Goal: Information Seeking & Learning: Check status

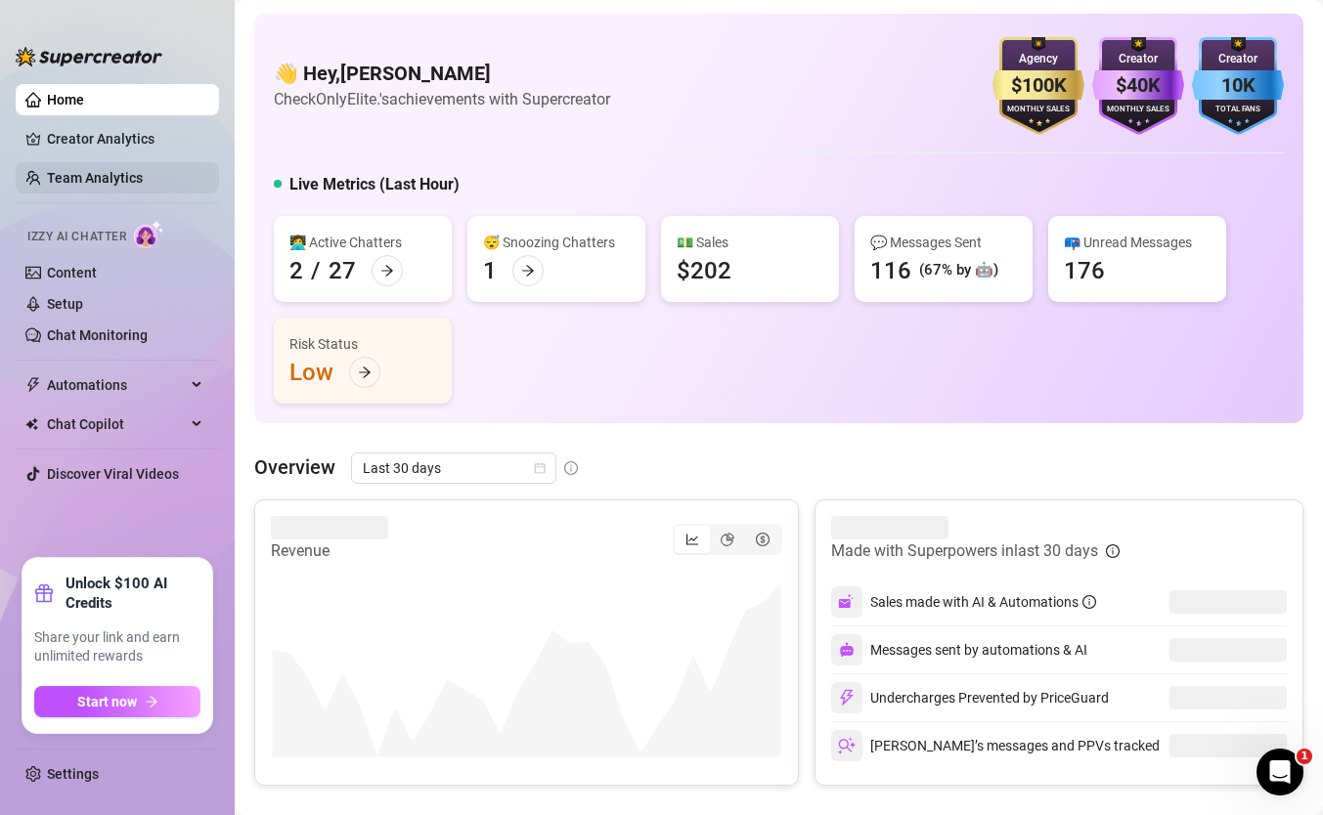
click at [143, 170] on link "Team Analytics" at bounding box center [95, 178] width 96 height 16
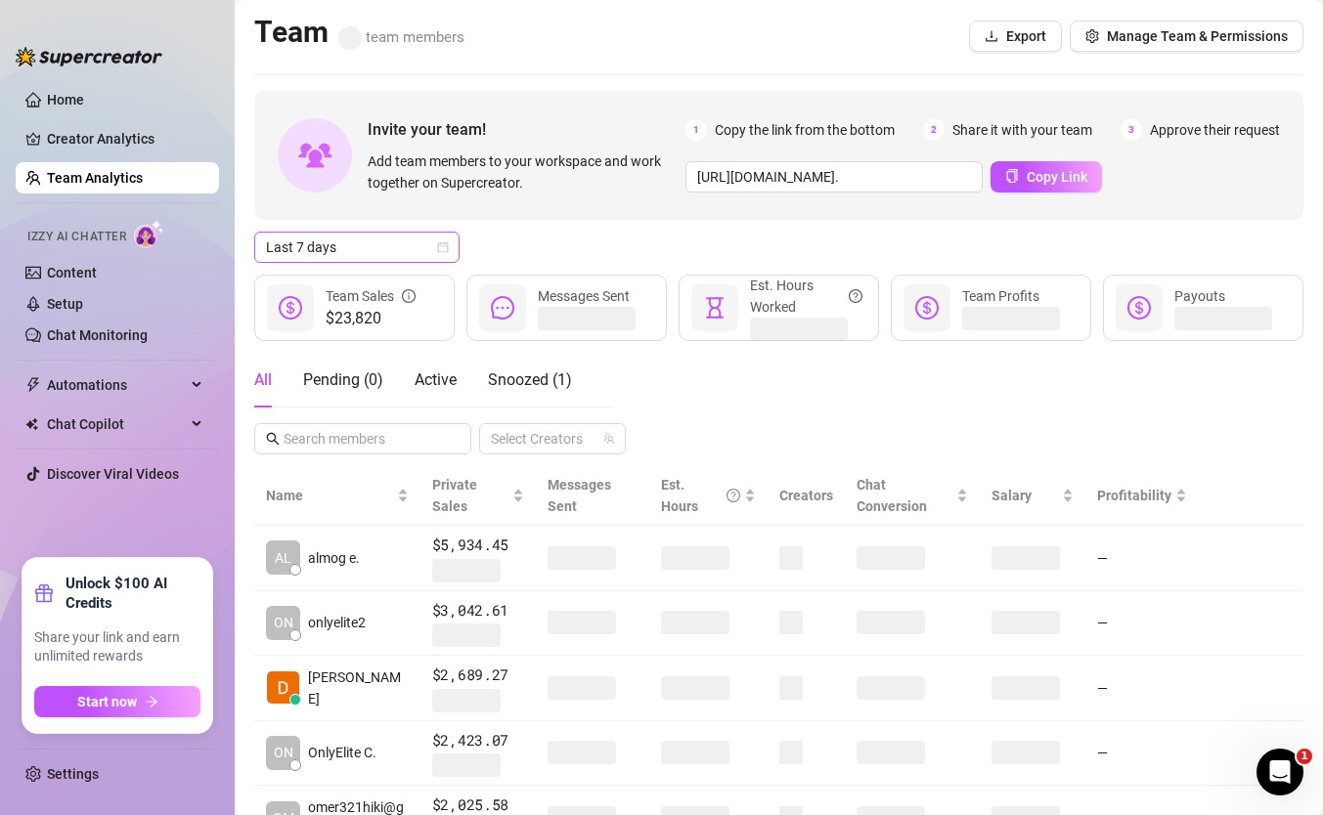
click at [413, 242] on span "Last 7 days" at bounding box center [357, 247] width 182 height 29
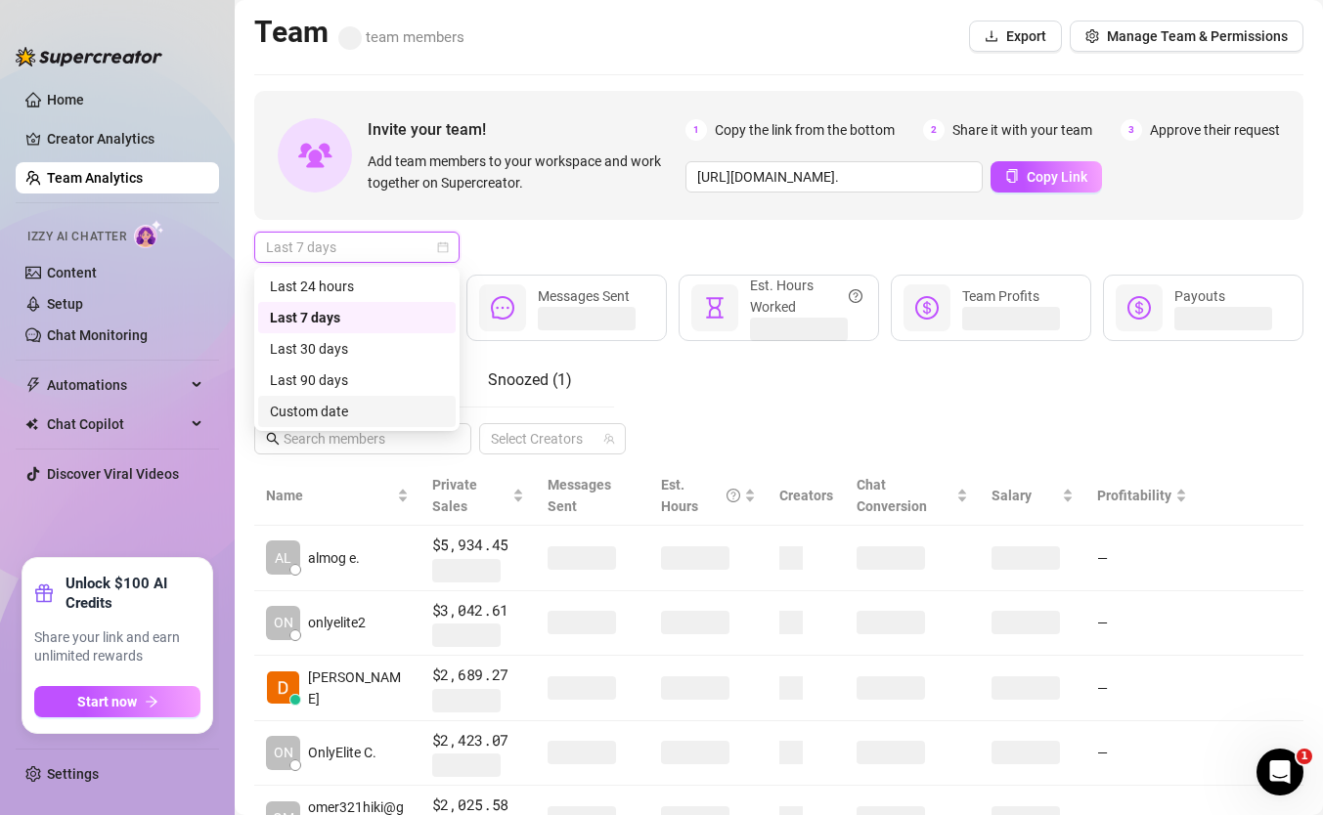
click at [401, 398] on div "Custom date" at bounding box center [357, 411] width 198 height 31
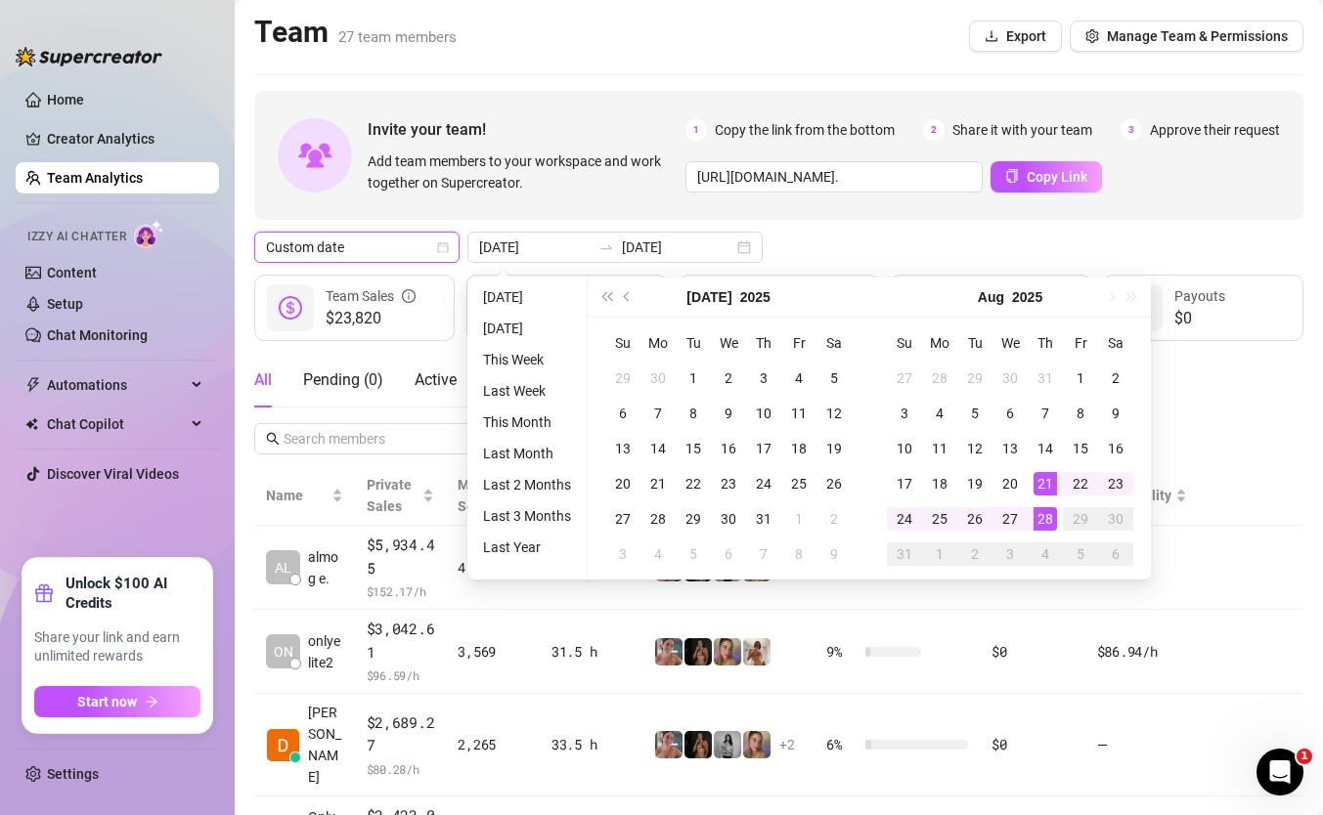
type input "[DATE]"
click at [1040, 518] on div "28" at bounding box center [1045, 518] width 23 height 23
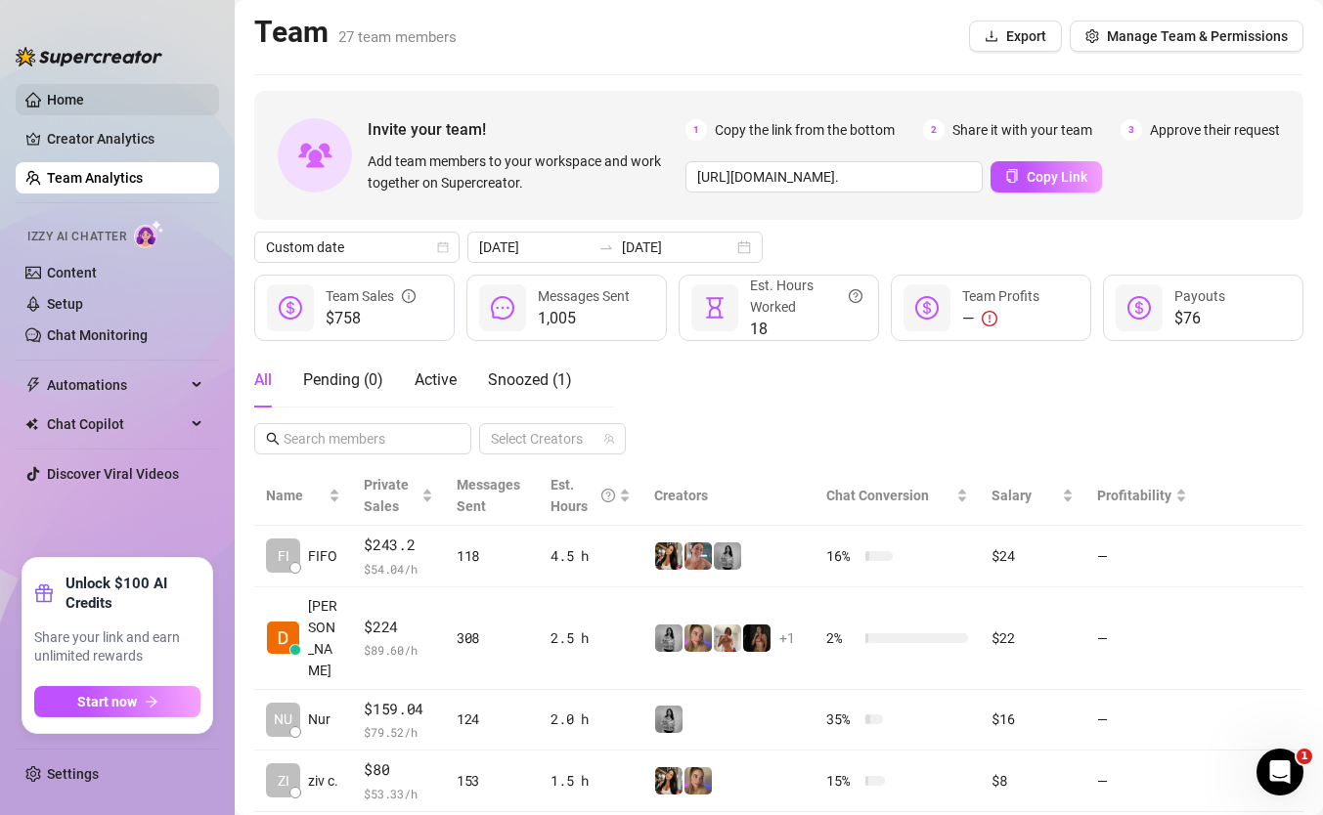
click at [84, 108] on link "Home" at bounding box center [65, 100] width 37 height 16
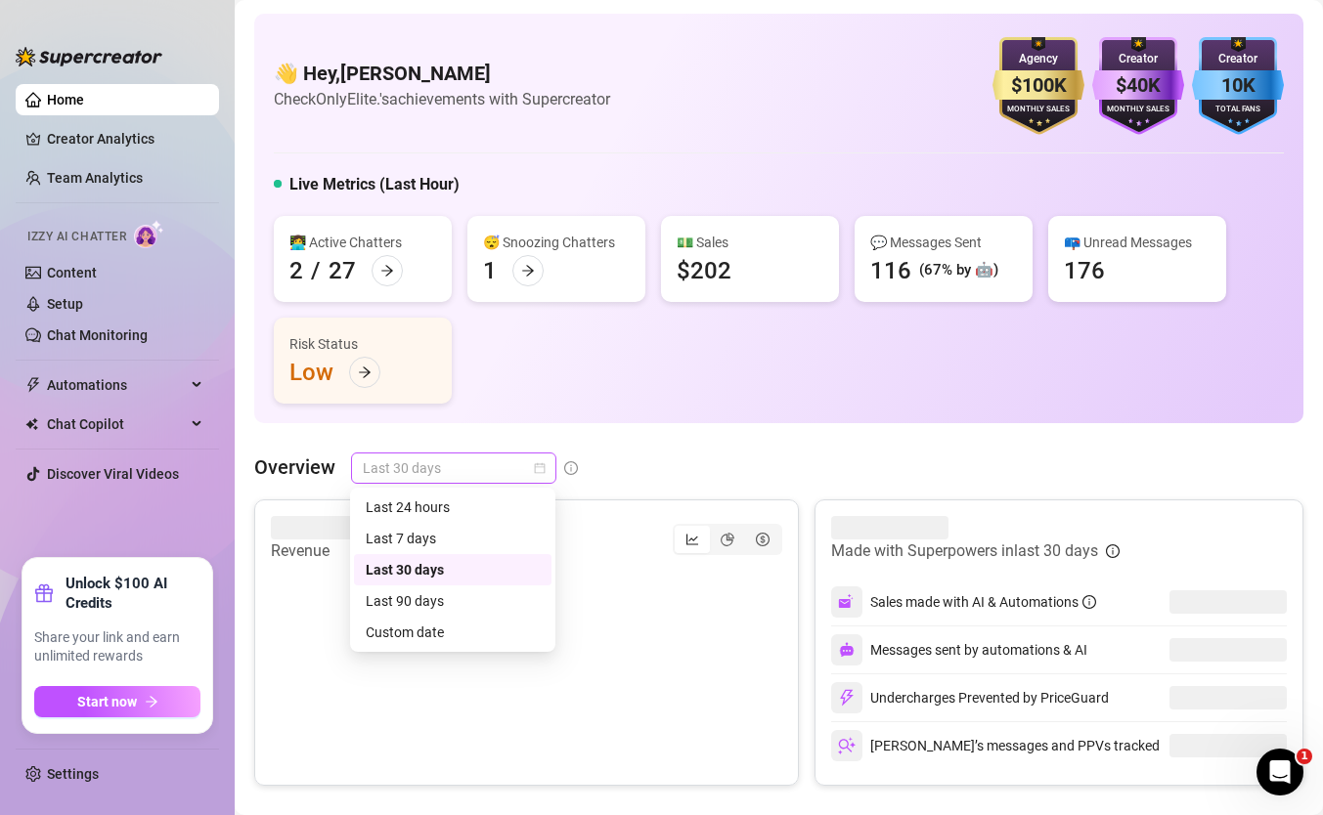
click at [513, 470] on span "Last 30 days" at bounding box center [454, 468] width 182 height 29
click at [499, 618] on div "Custom date" at bounding box center [453, 632] width 198 height 31
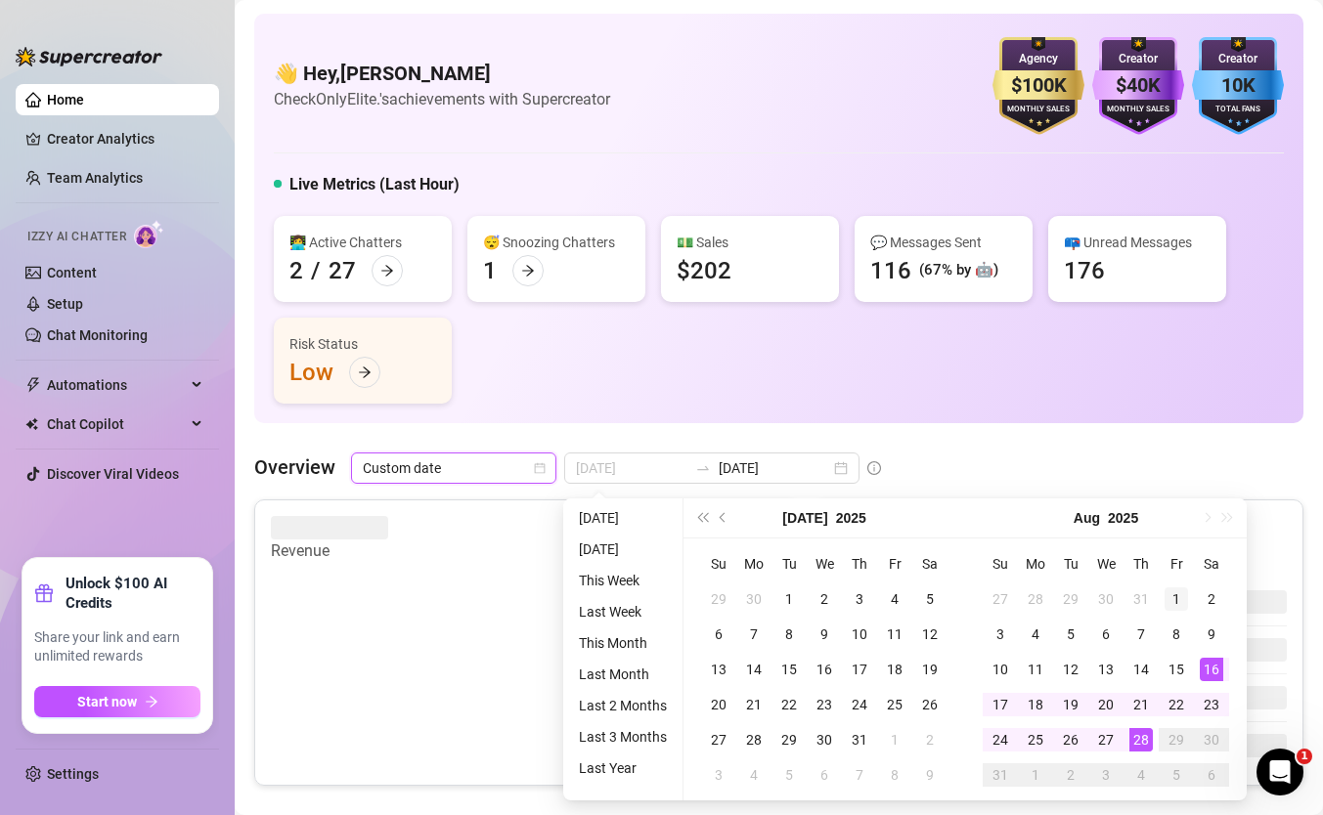
type input "[DATE]"
click at [1169, 600] on div "1" at bounding box center [1176, 599] width 23 height 23
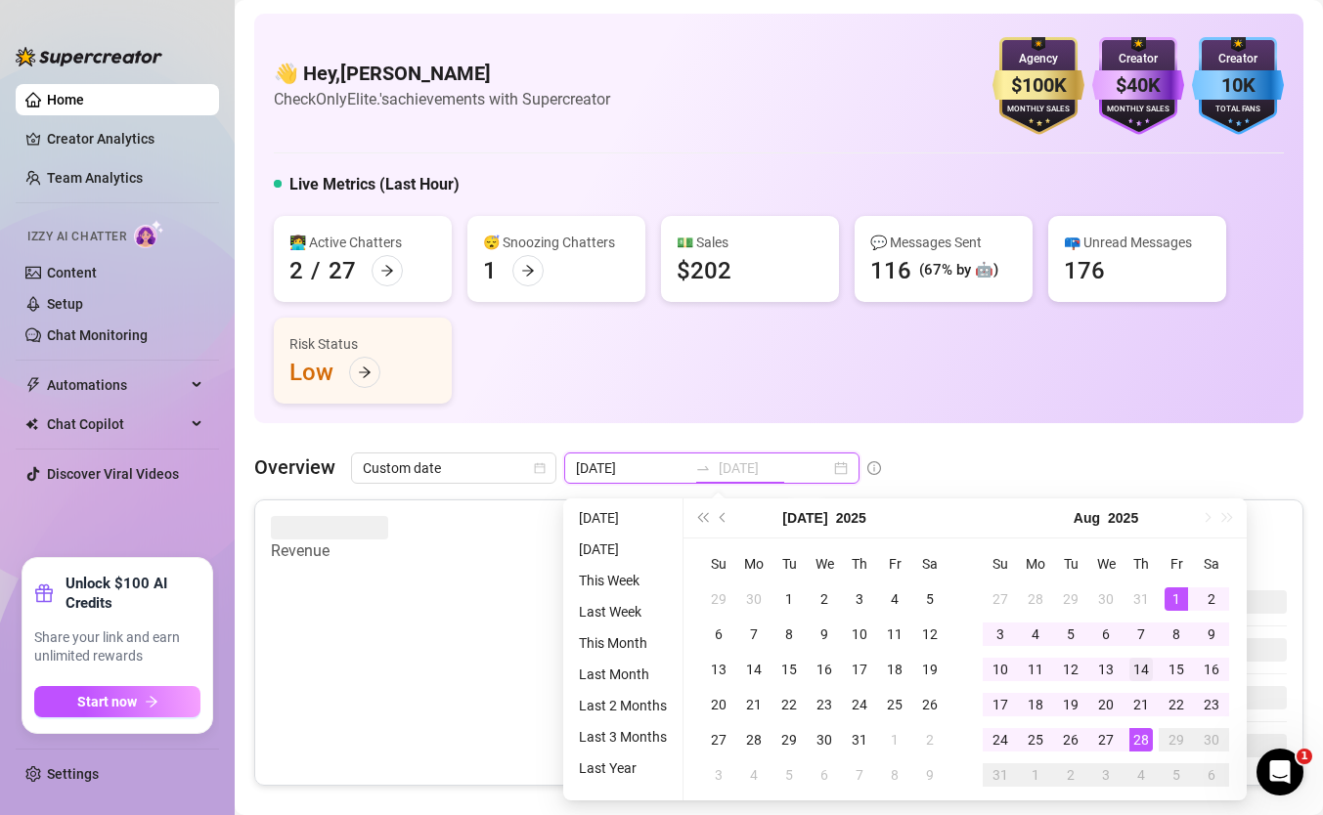
type input "[DATE]"
click at [1138, 733] on div "28" at bounding box center [1140, 739] width 23 height 23
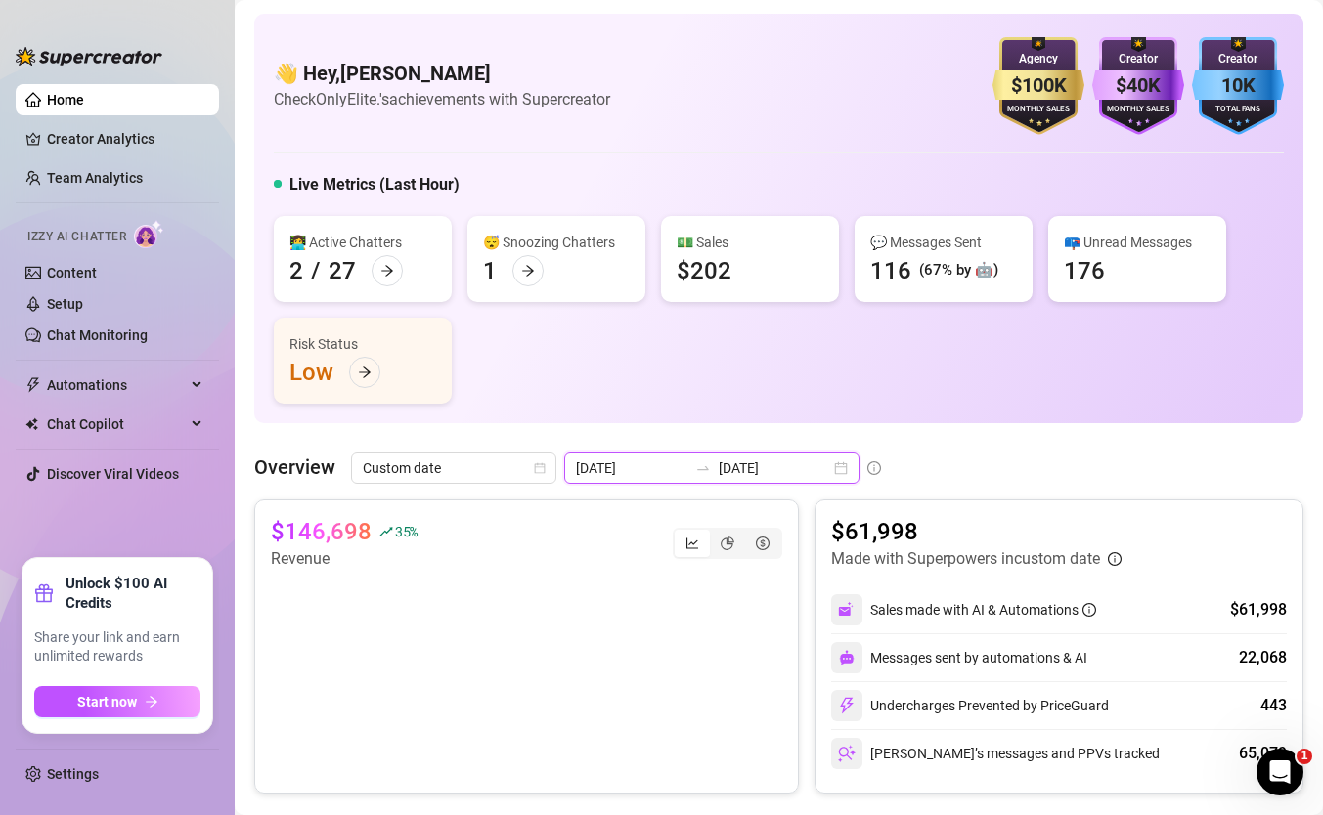
click at [719, 476] on input "[DATE]" at bounding box center [774, 469] width 111 height 22
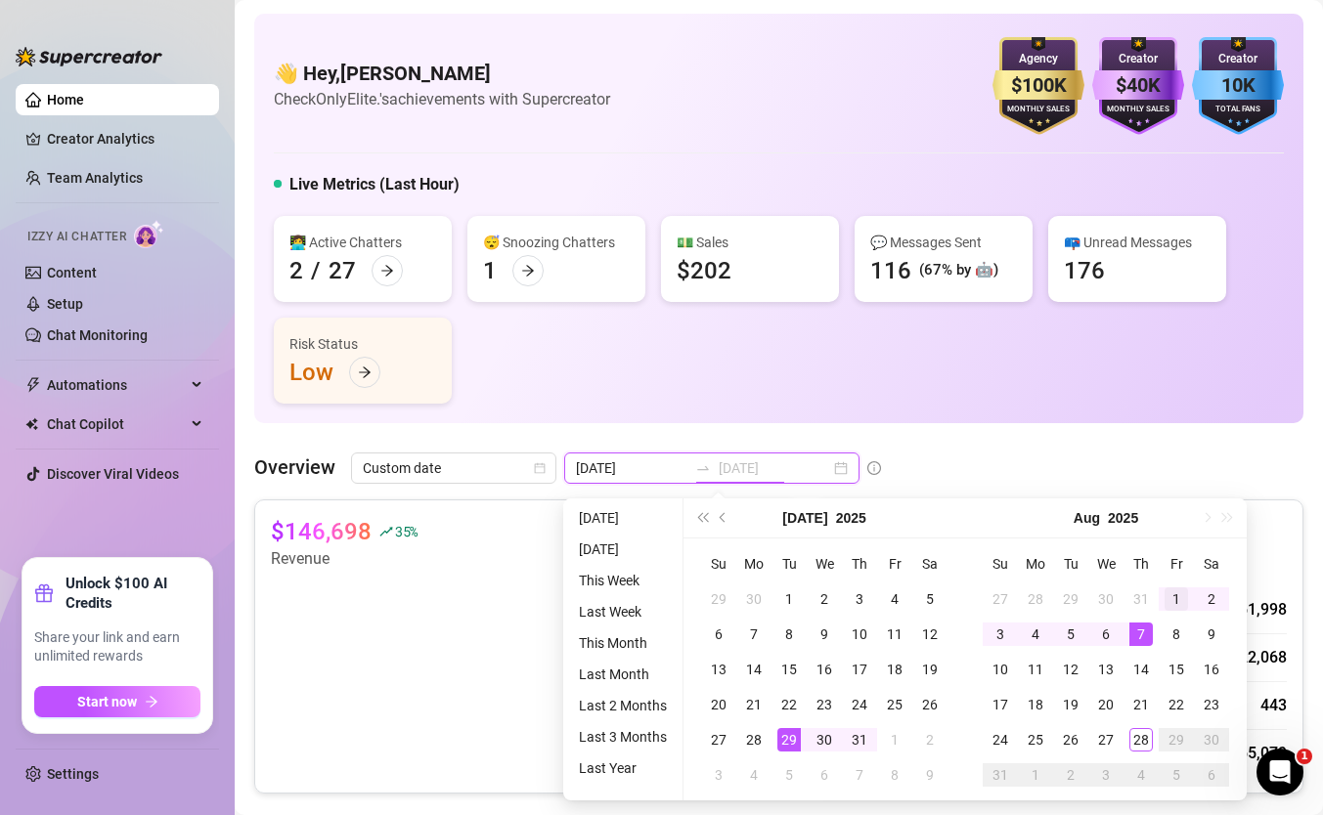
type input "[DATE]"
click at [1166, 596] on div "1" at bounding box center [1176, 599] width 23 height 23
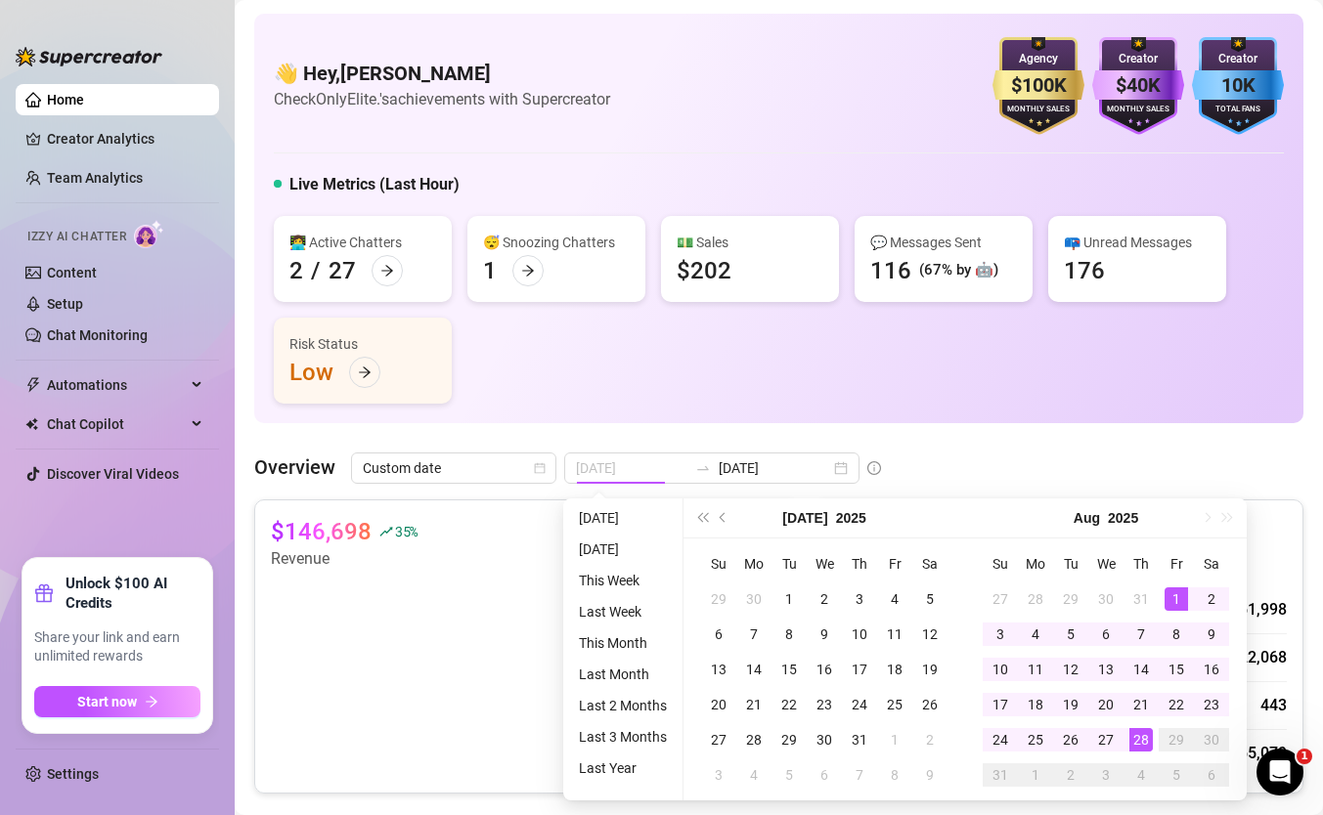
click at [1137, 739] on div "28" at bounding box center [1140, 739] width 23 height 23
type input "[DATE]"
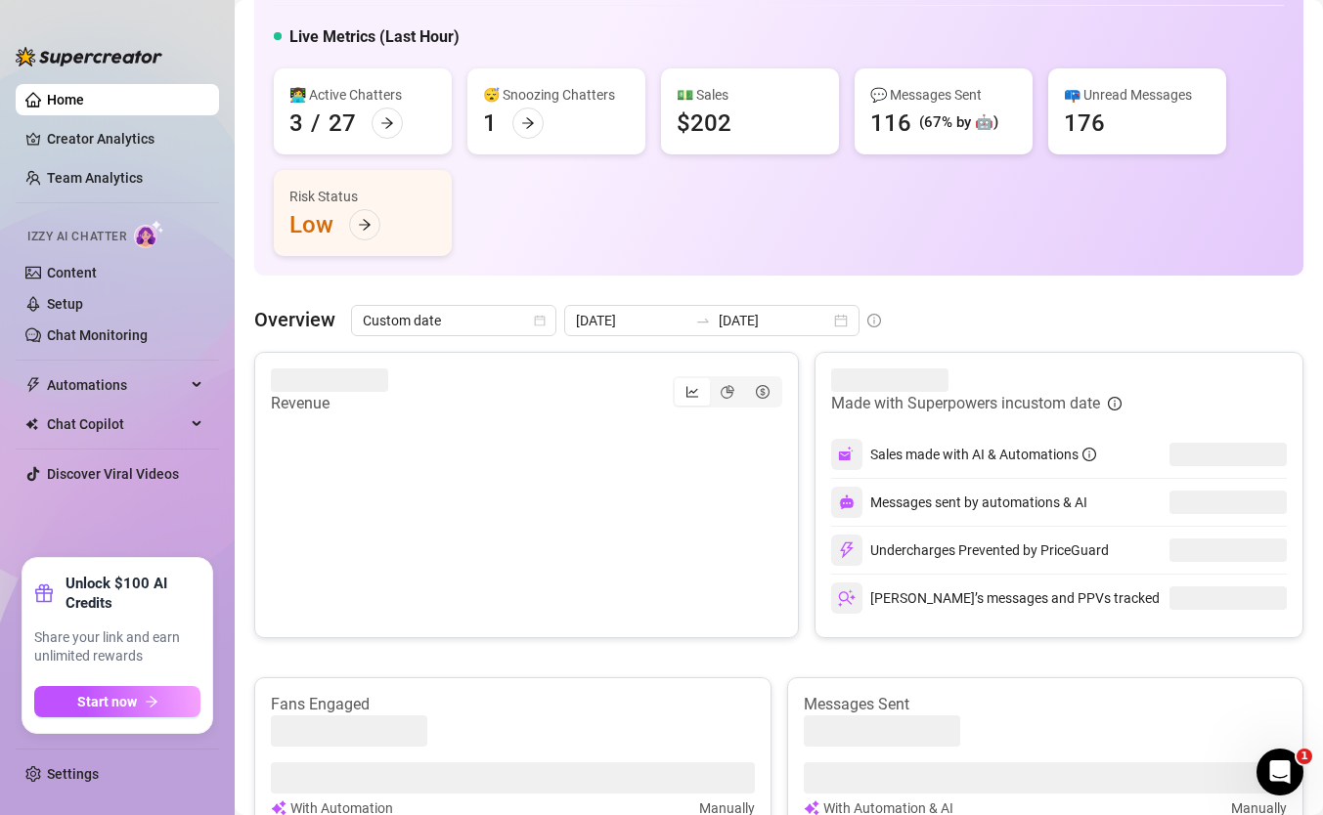
scroll to position [162, 0]
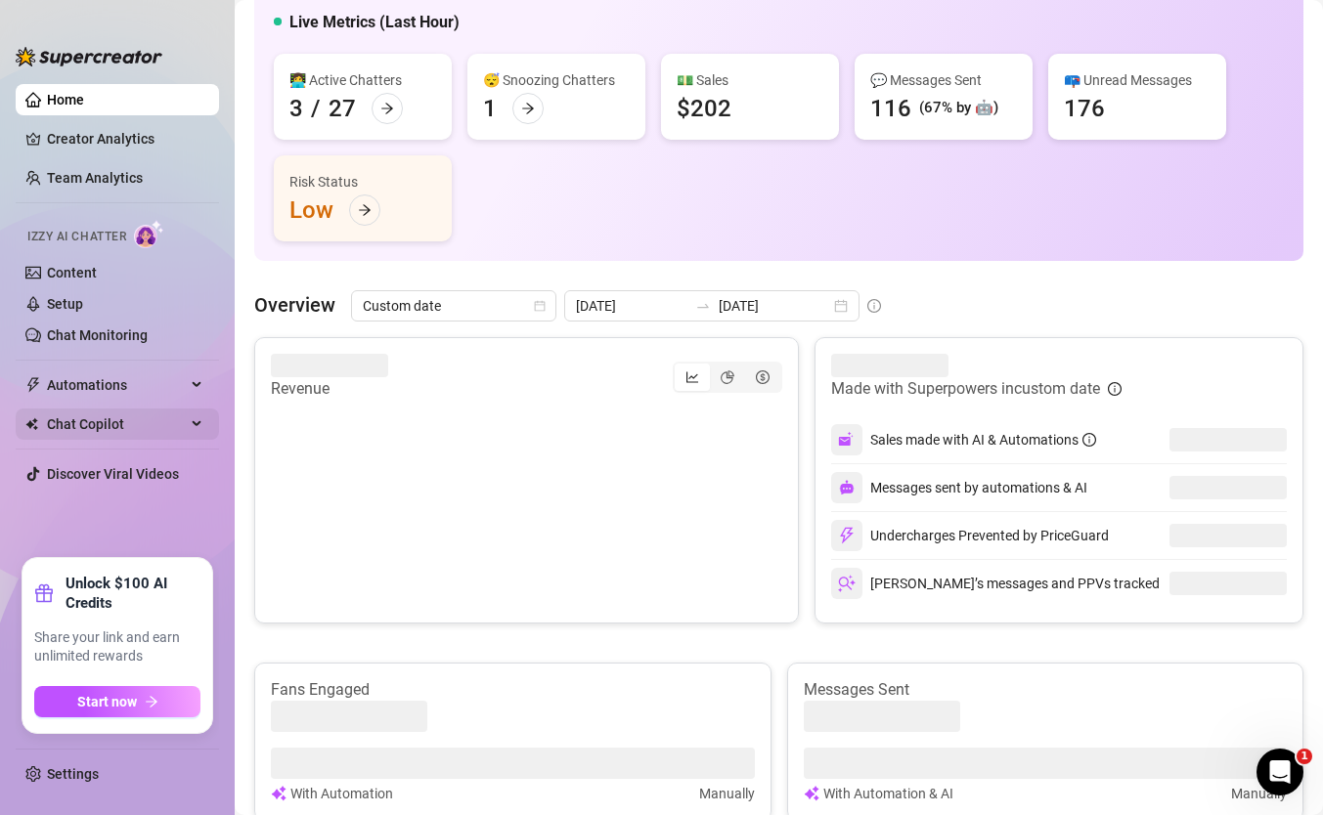
click at [155, 416] on span "Chat Copilot" at bounding box center [116, 424] width 139 height 31
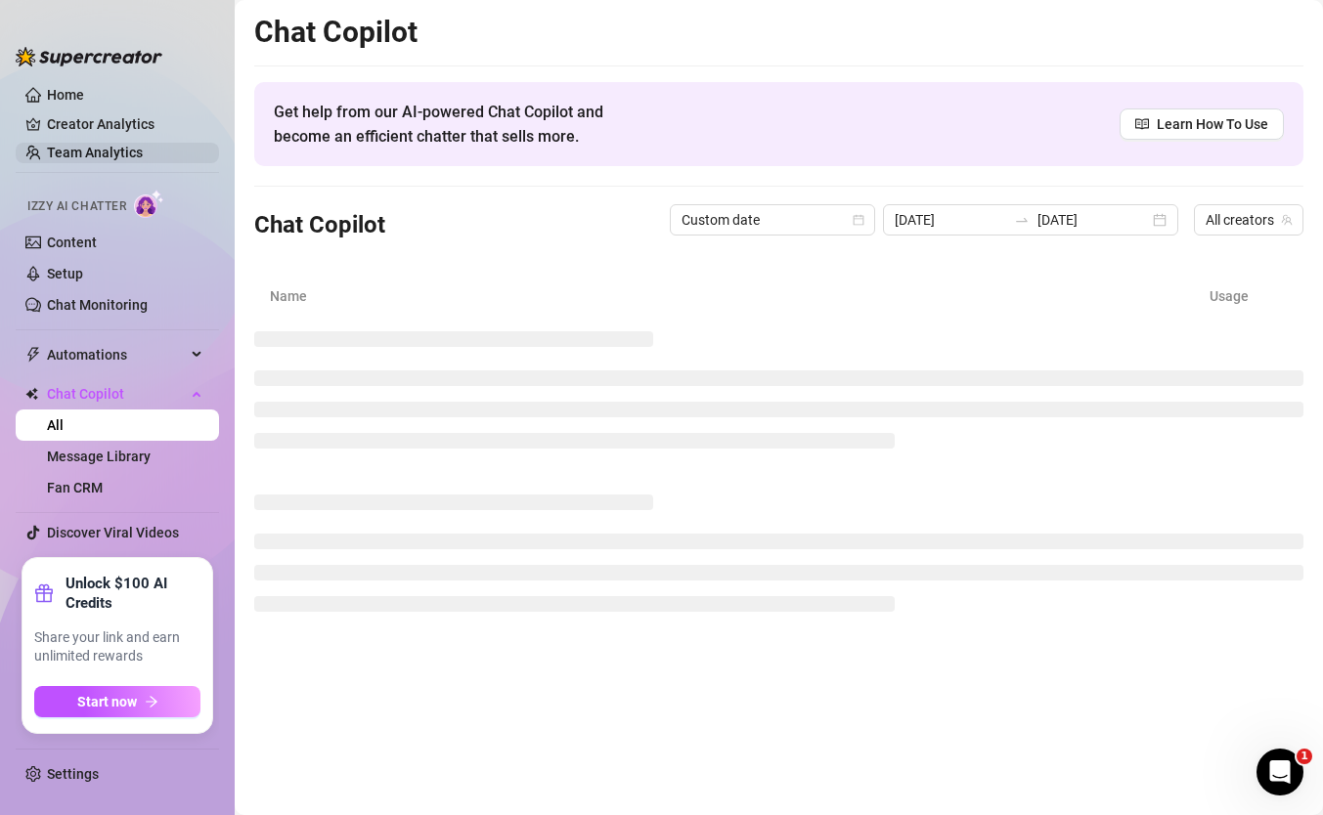
click at [133, 160] on link "Team Analytics" at bounding box center [95, 153] width 96 height 16
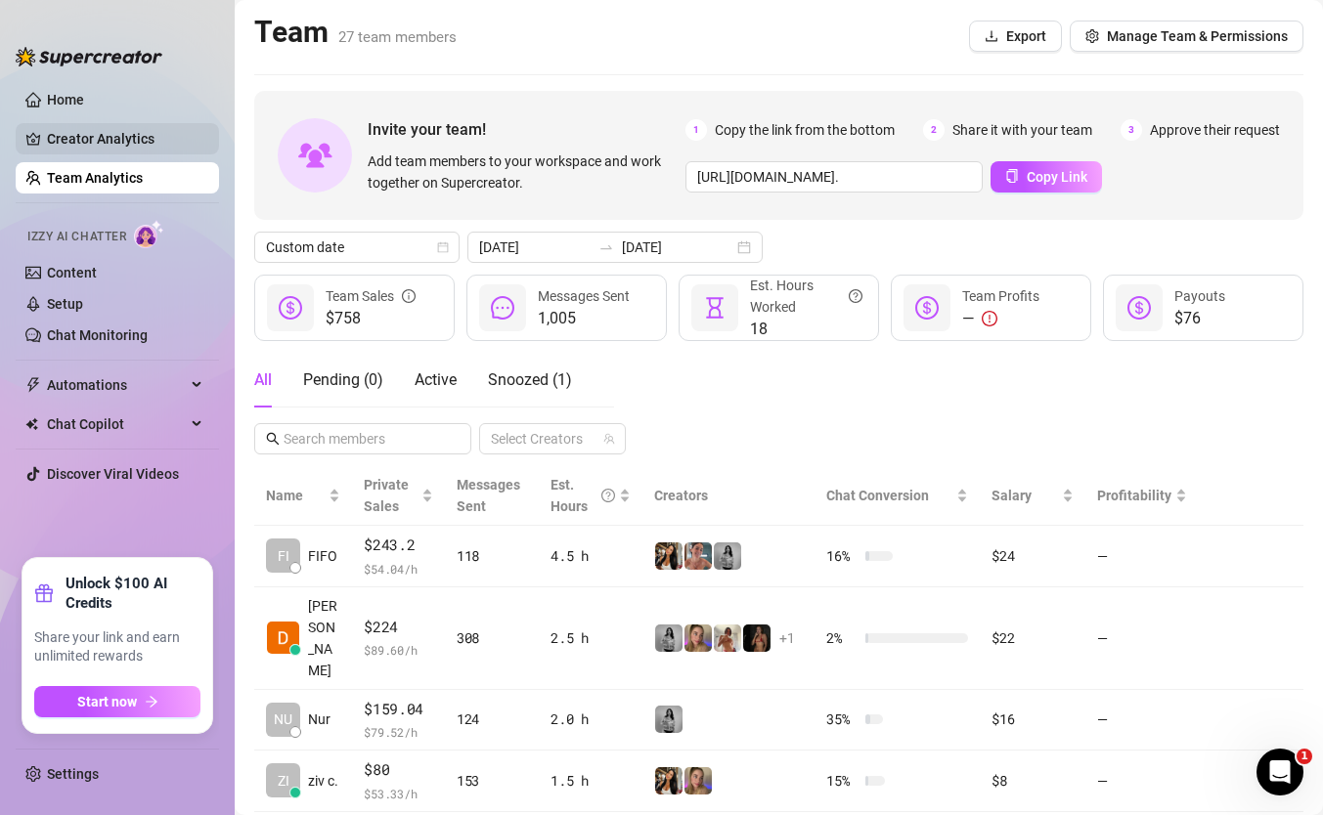
click at [135, 132] on link "Creator Analytics" at bounding box center [125, 138] width 156 height 31
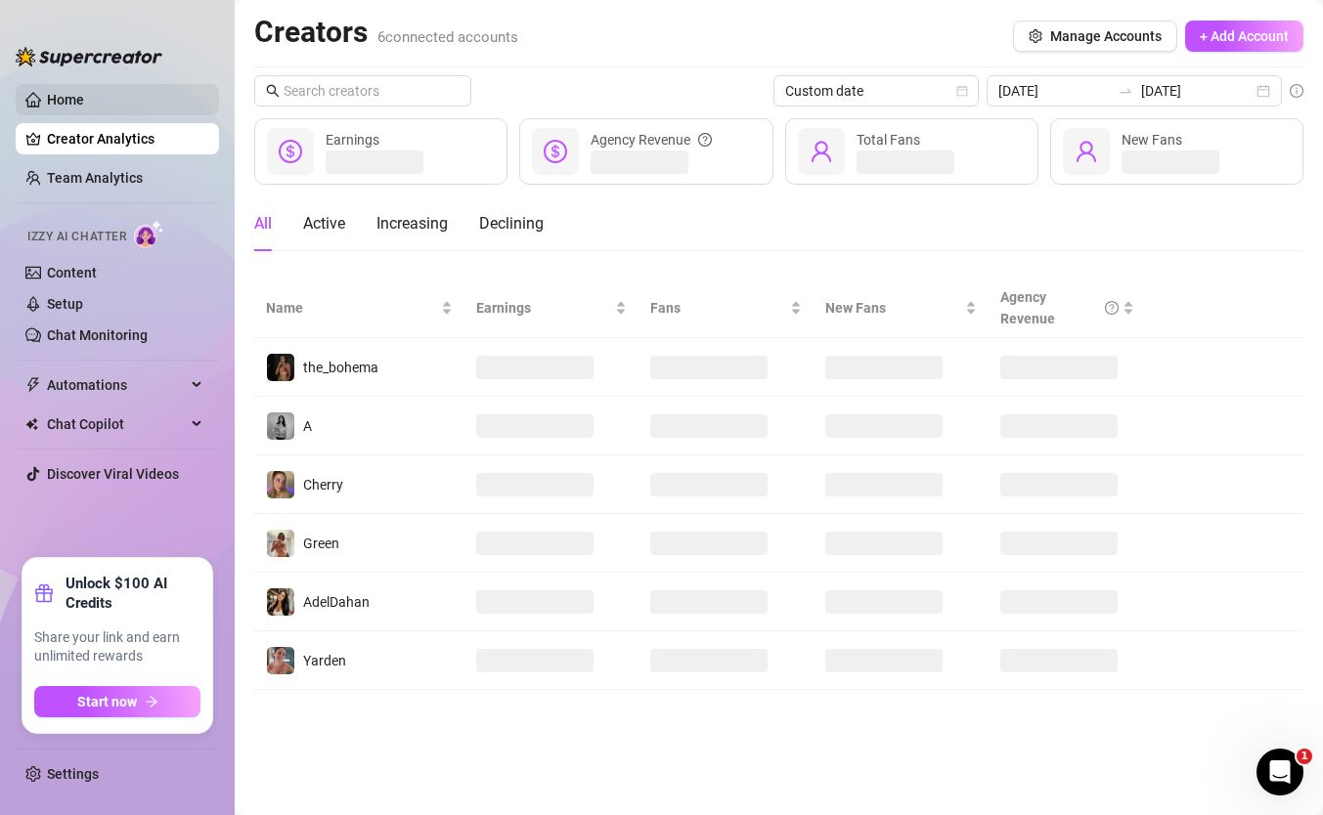
click at [84, 106] on link "Home" at bounding box center [65, 100] width 37 height 16
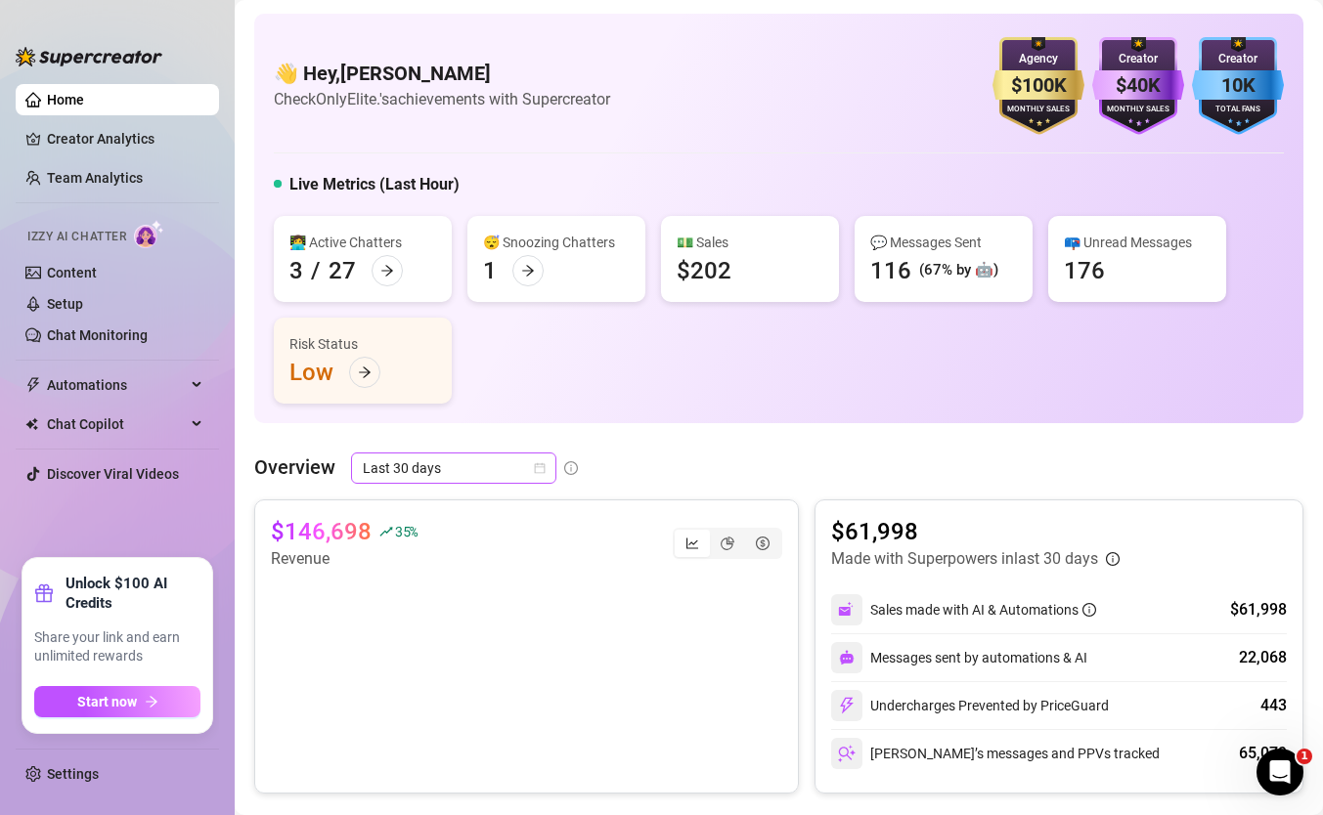
click at [462, 462] on span "Last 30 days" at bounding box center [454, 468] width 182 height 29
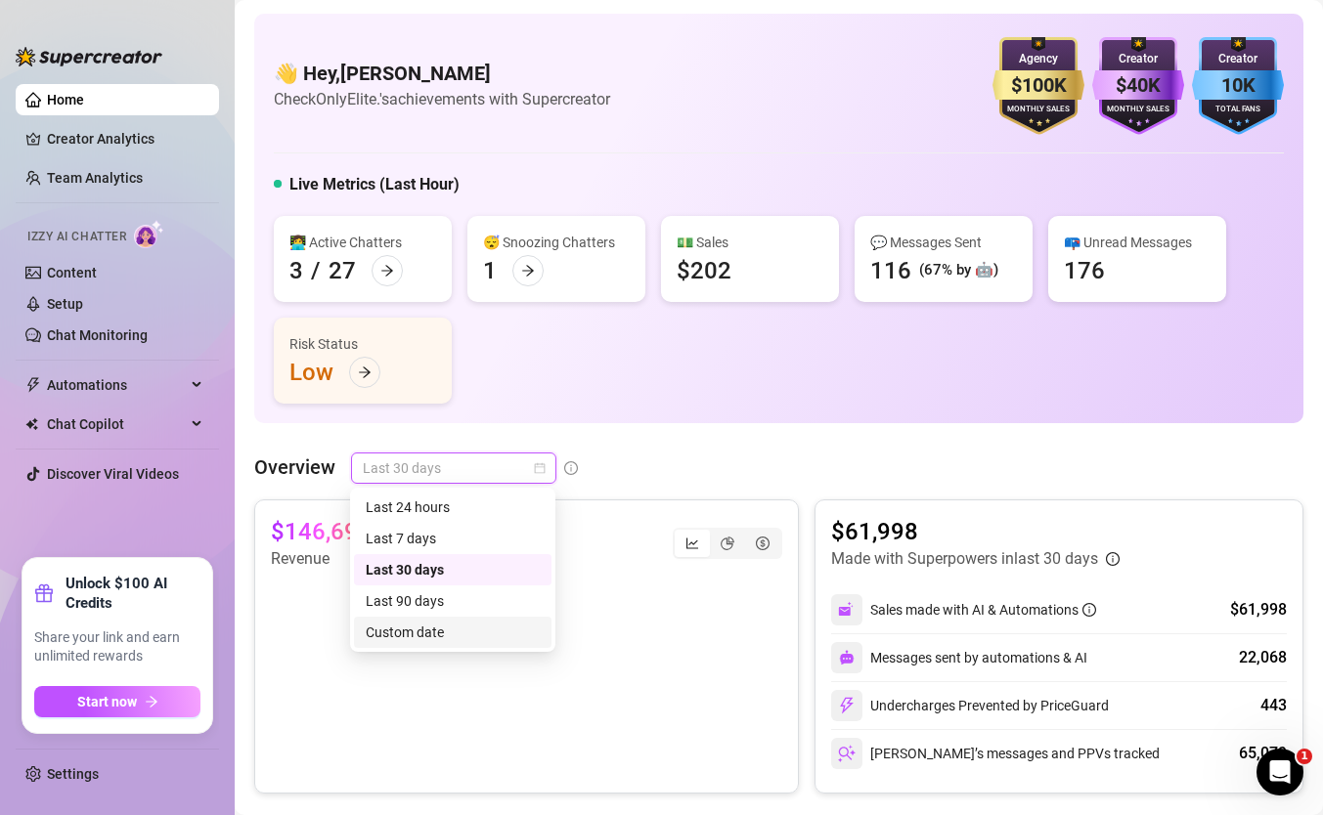
click at [455, 638] on div "Custom date" at bounding box center [453, 633] width 174 height 22
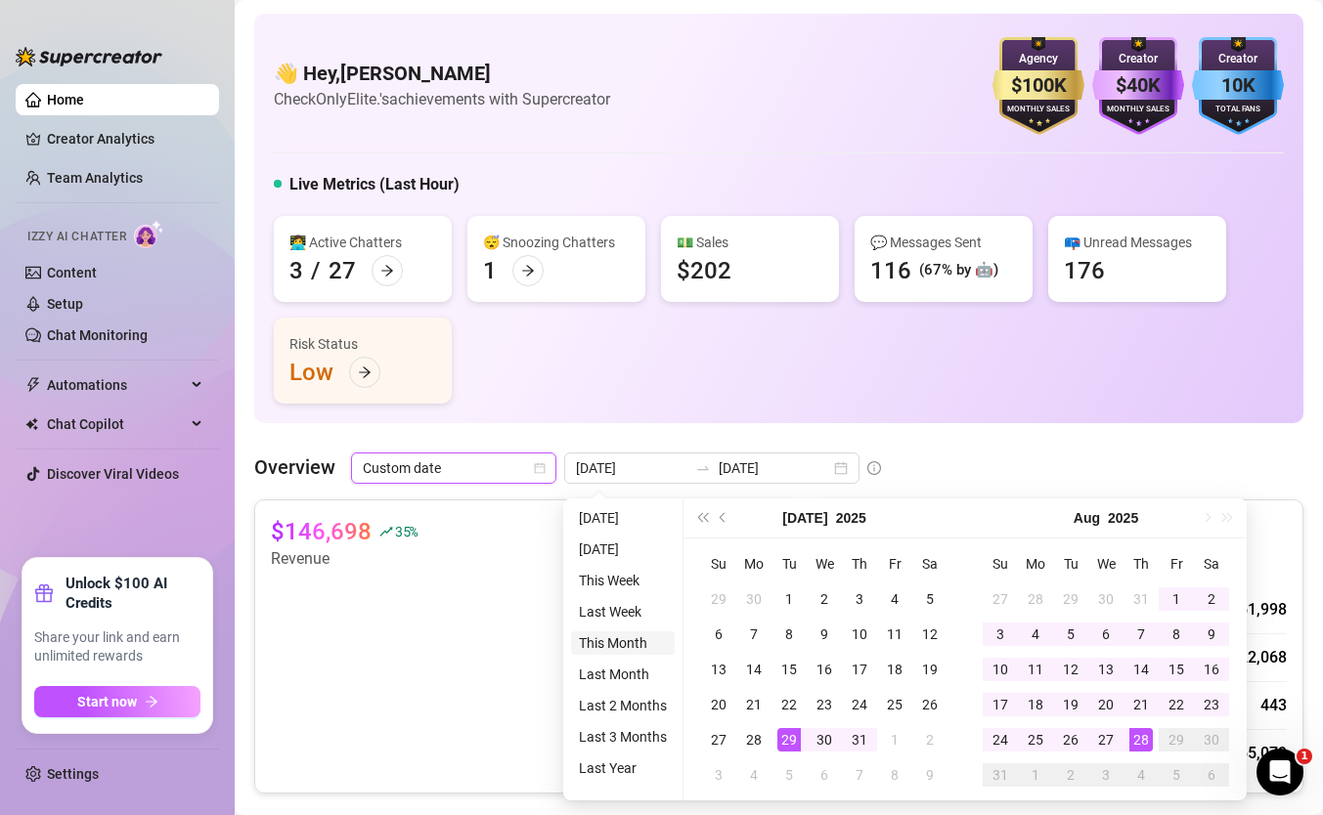
type input "[DATE]"
click at [644, 635] on li "This Month" at bounding box center [623, 643] width 104 height 23
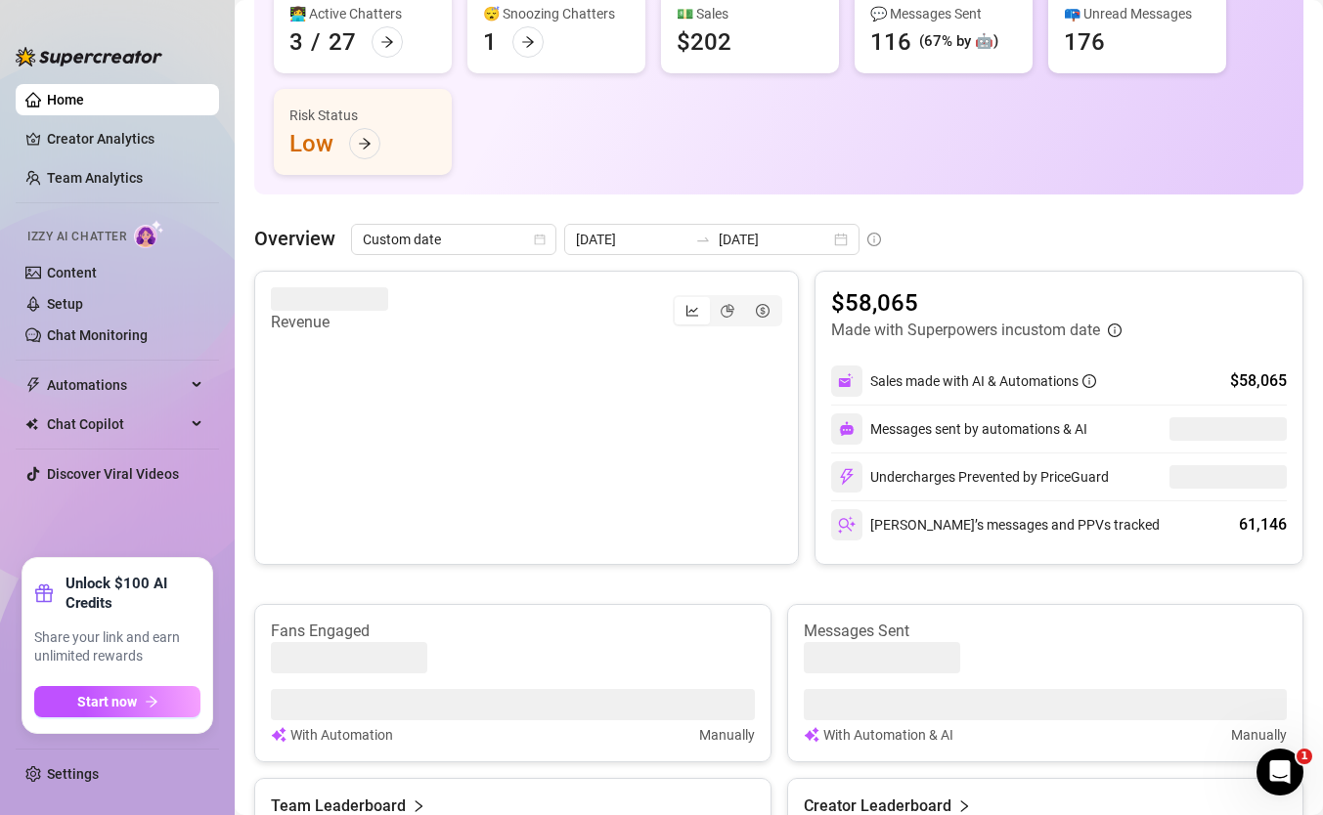
scroll to position [250, 0]
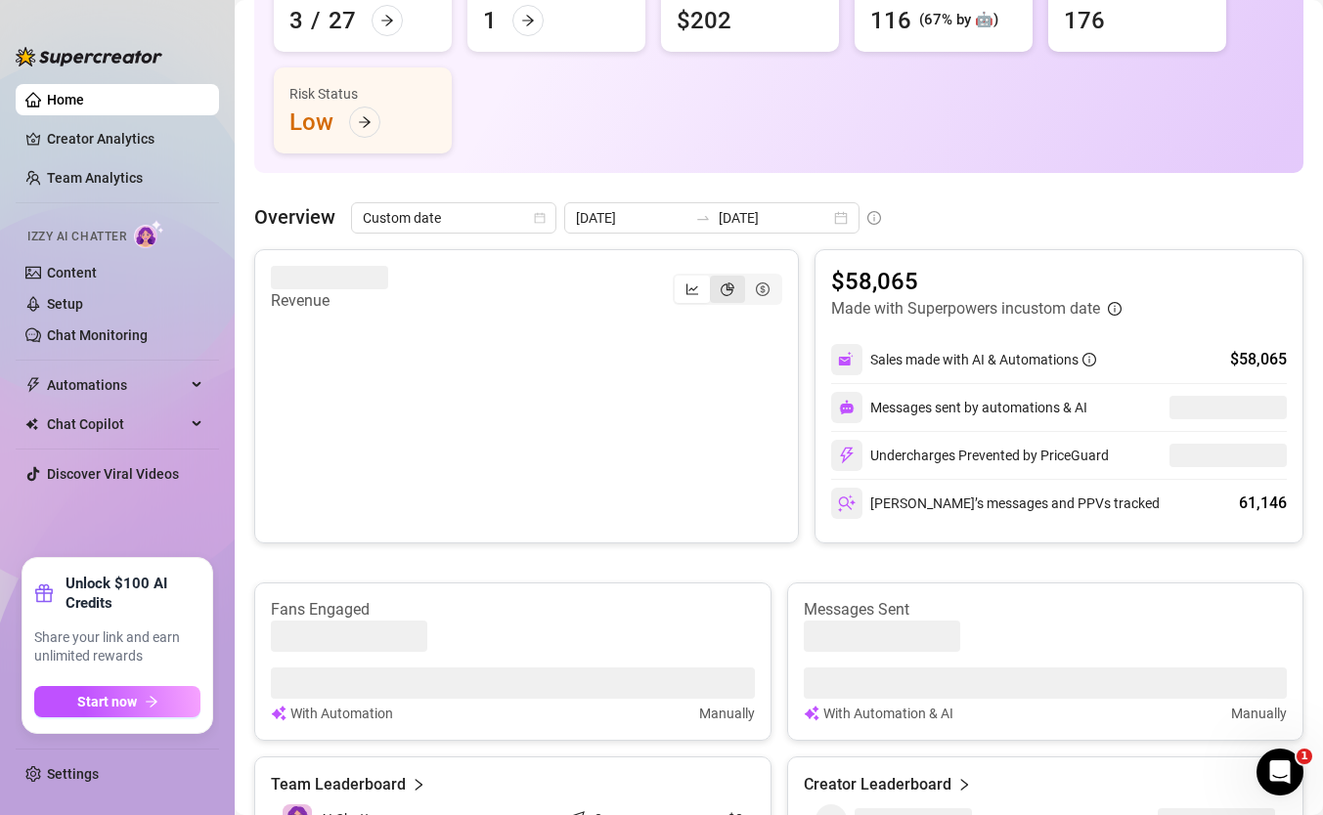
click at [720, 289] on div "segmented control" at bounding box center [727, 289] width 35 height 27
click at [715, 279] on input "segmented control" at bounding box center [715, 279] width 0 height 0
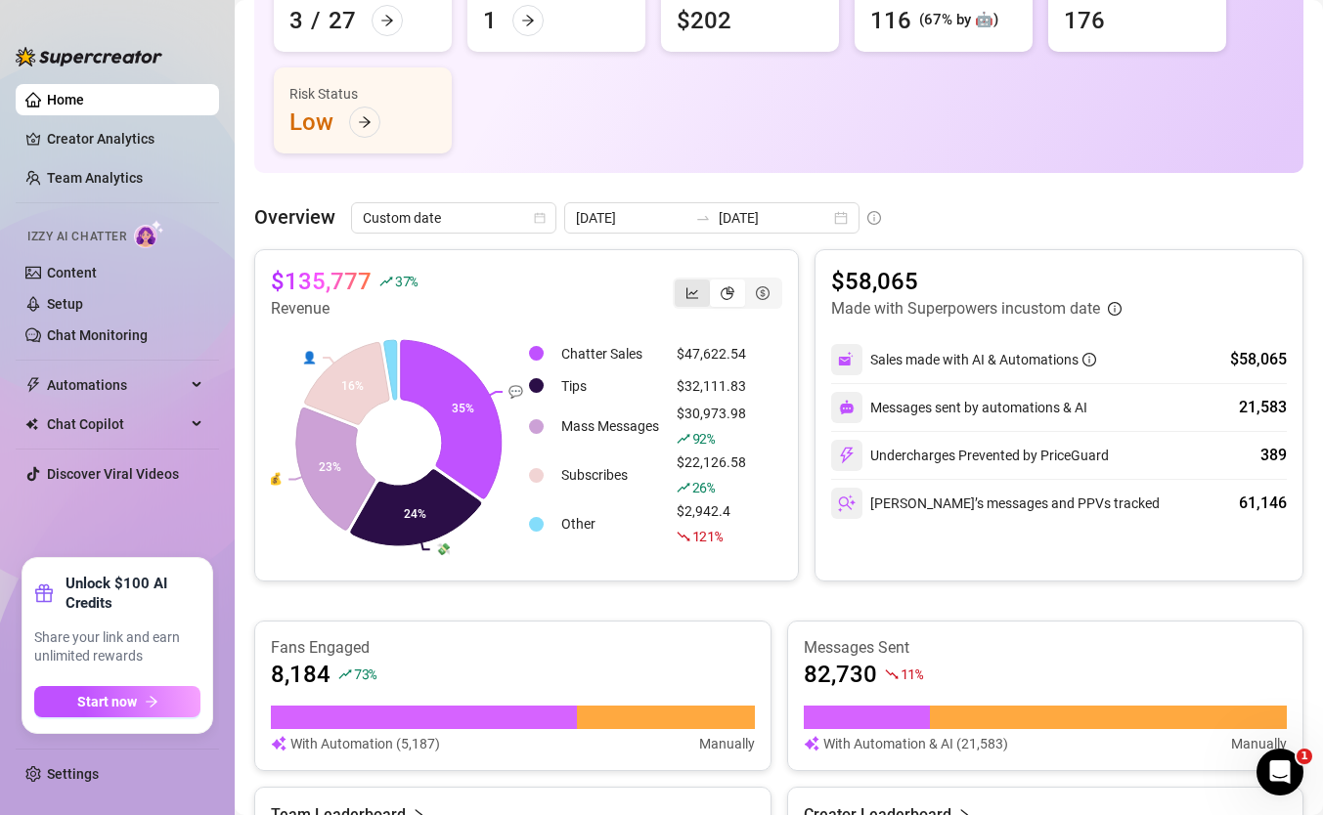
click at [688, 287] on icon "line-chart" at bounding box center [692, 293] width 14 height 14
click at [680, 283] on input "segmented control" at bounding box center [680, 283] width 0 height 0
